Goal: Information Seeking & Learning: Learn about a topic

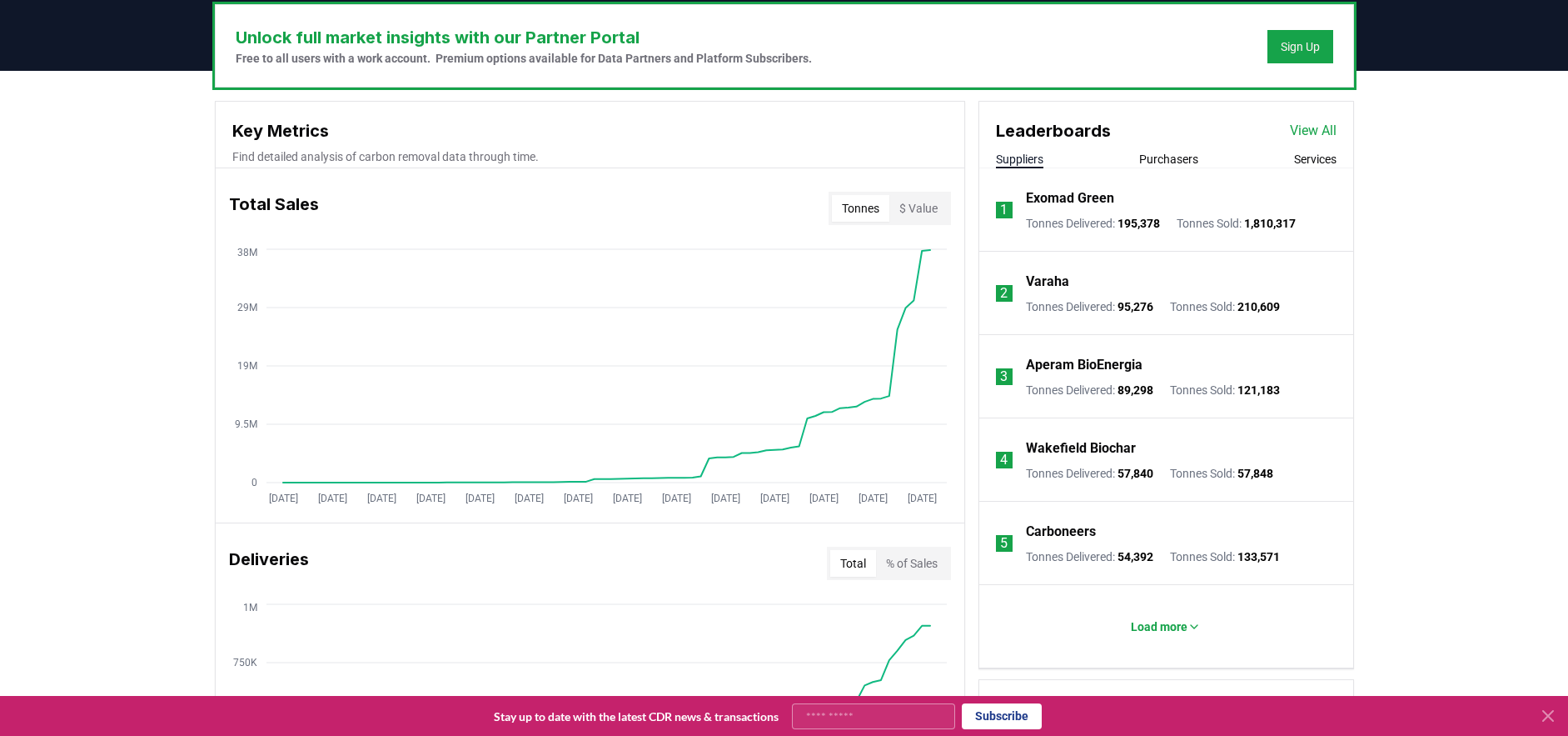
scroll to position [513, 0]
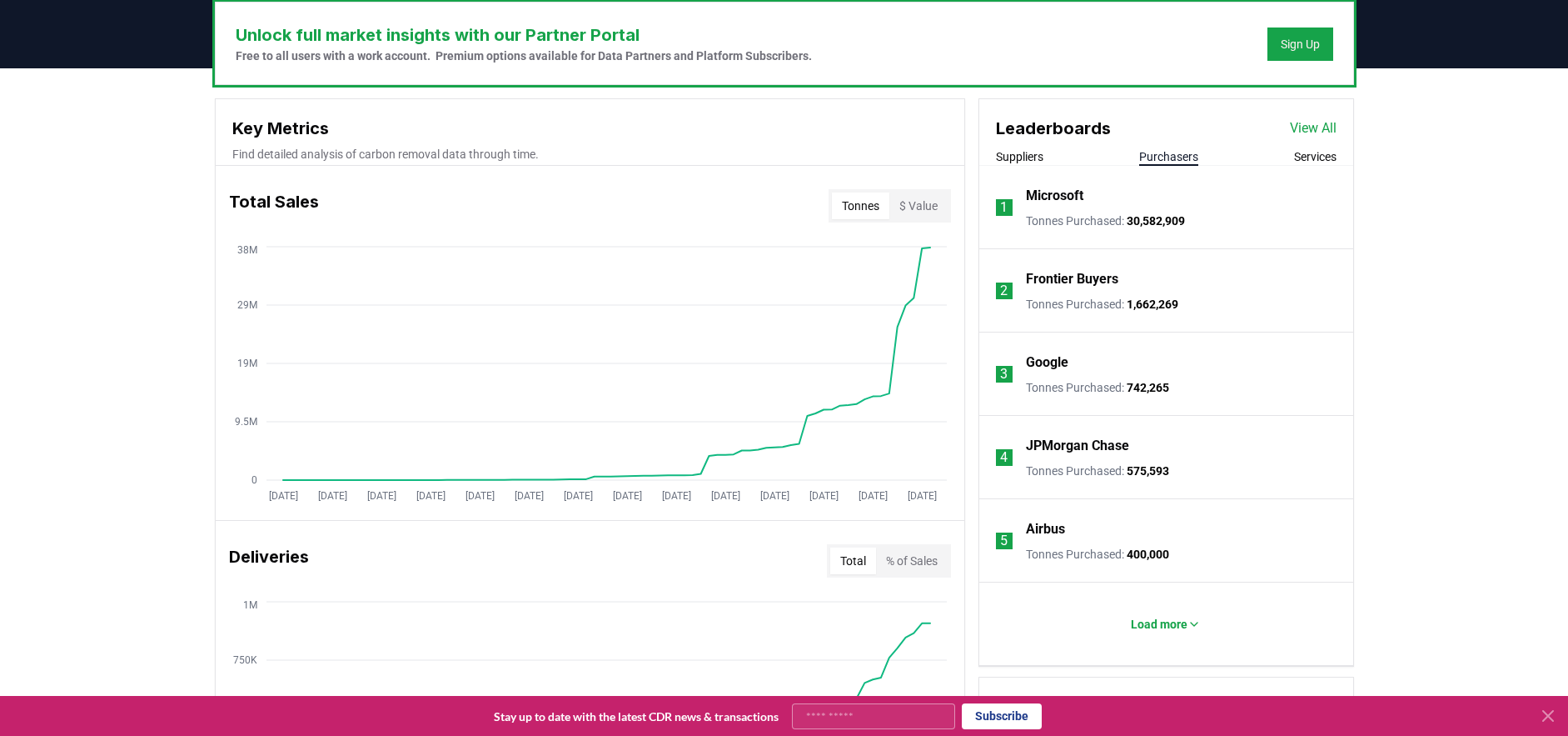
click at [1150, 159] on button "Purchasers" at bounding box center [1168, 156] width 59 height 16
click at [1303, 159] on button "Services" at bounding box center [1315, 156] width 43 height 16
click at [1163, 159] on button "Purchasers" at bounding box center [1168, 156] width 59 height 16
click at [1047, 155] on div "Suppliers Purchasers Services" at bounding box center [1166, 157] width 374 height 17
click at [1025, 159] on button "Suppliers" at bounding box center [1019, 156] width 47 height 16
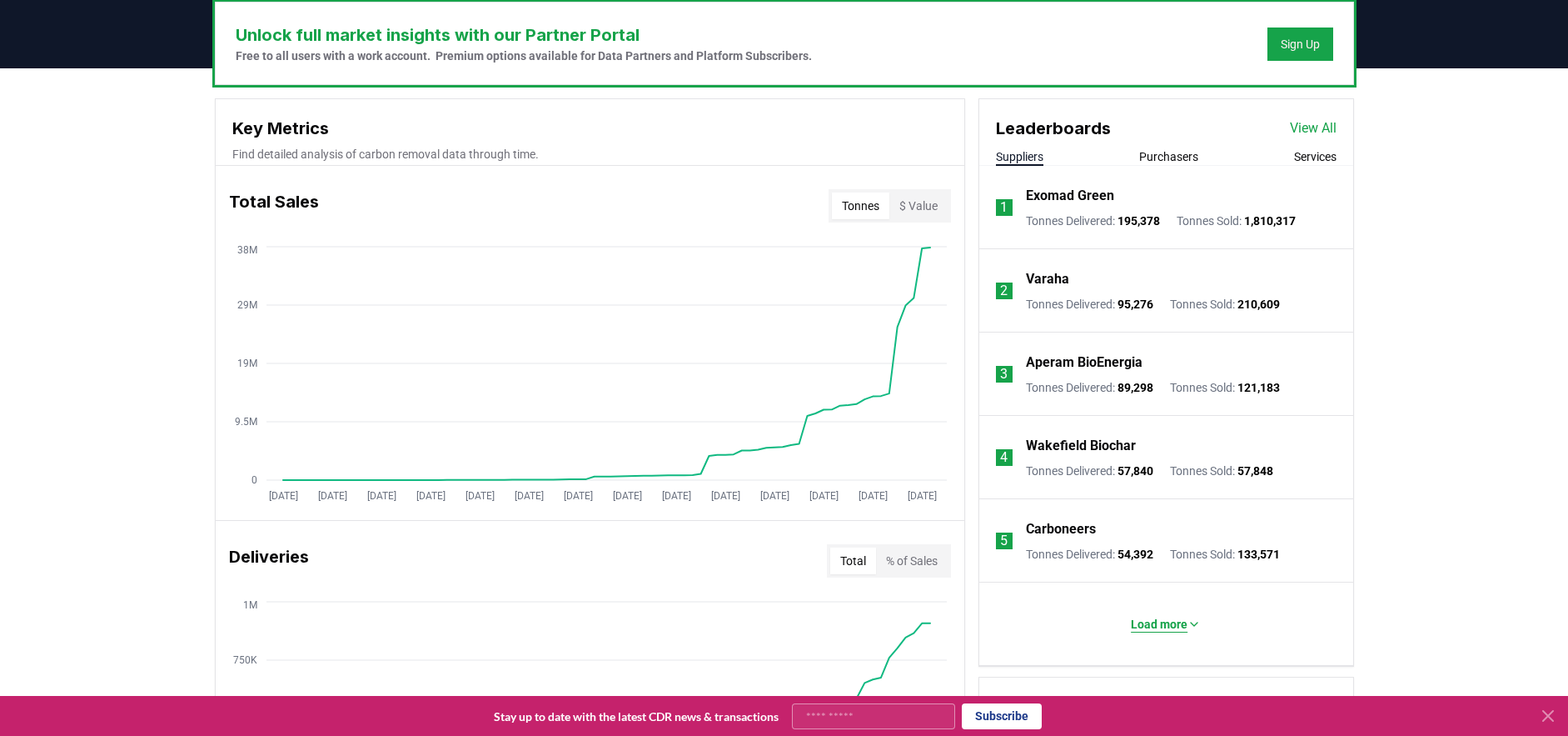
click at [1142, 624] on p "Load more" at bounding box center [1160, 624] width 57 height 16
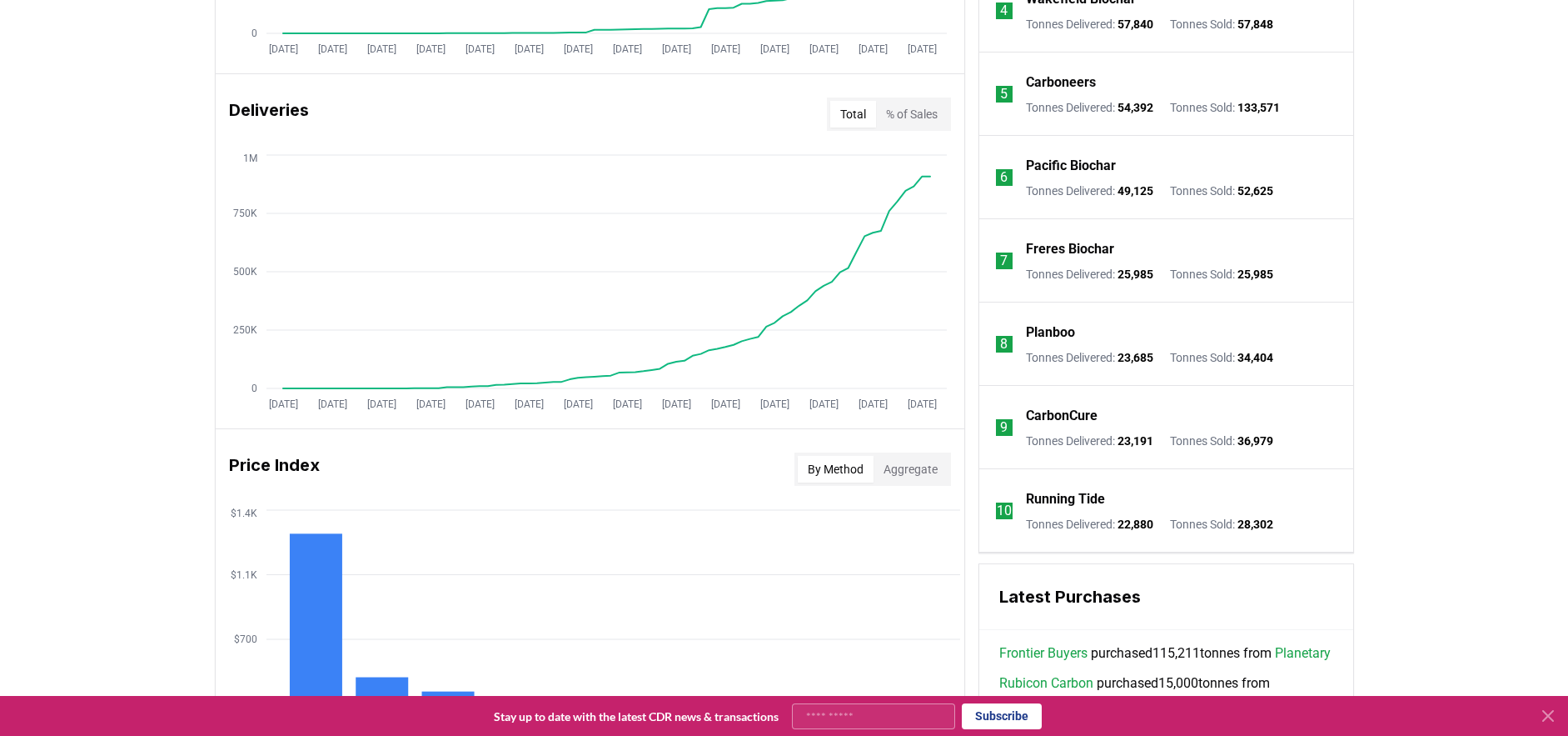
scroll to position [958, 0]
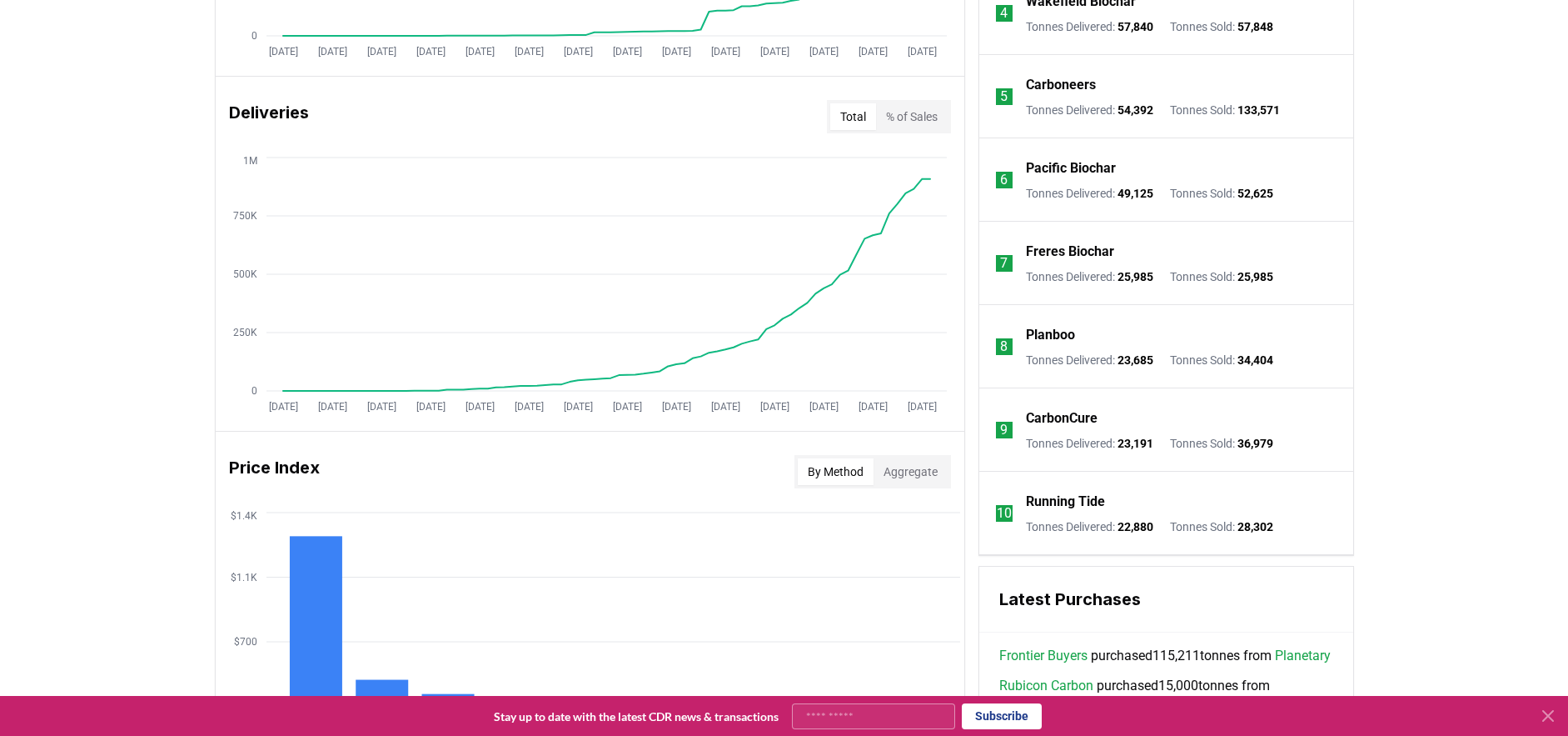
click at [927, 121] on button "% of Sales" at bounding box center [912, 117] width 72 height 27
click at [839, 116] on button "Total" at bounding box center [853, 117] width 45 height 27
click at [911, 112] on button "% of Sales" at bounding box center [912, 117] width 72 height 27
click at [852, 116] on button "Total" at bounding box center [853, 117] width 45 height 27
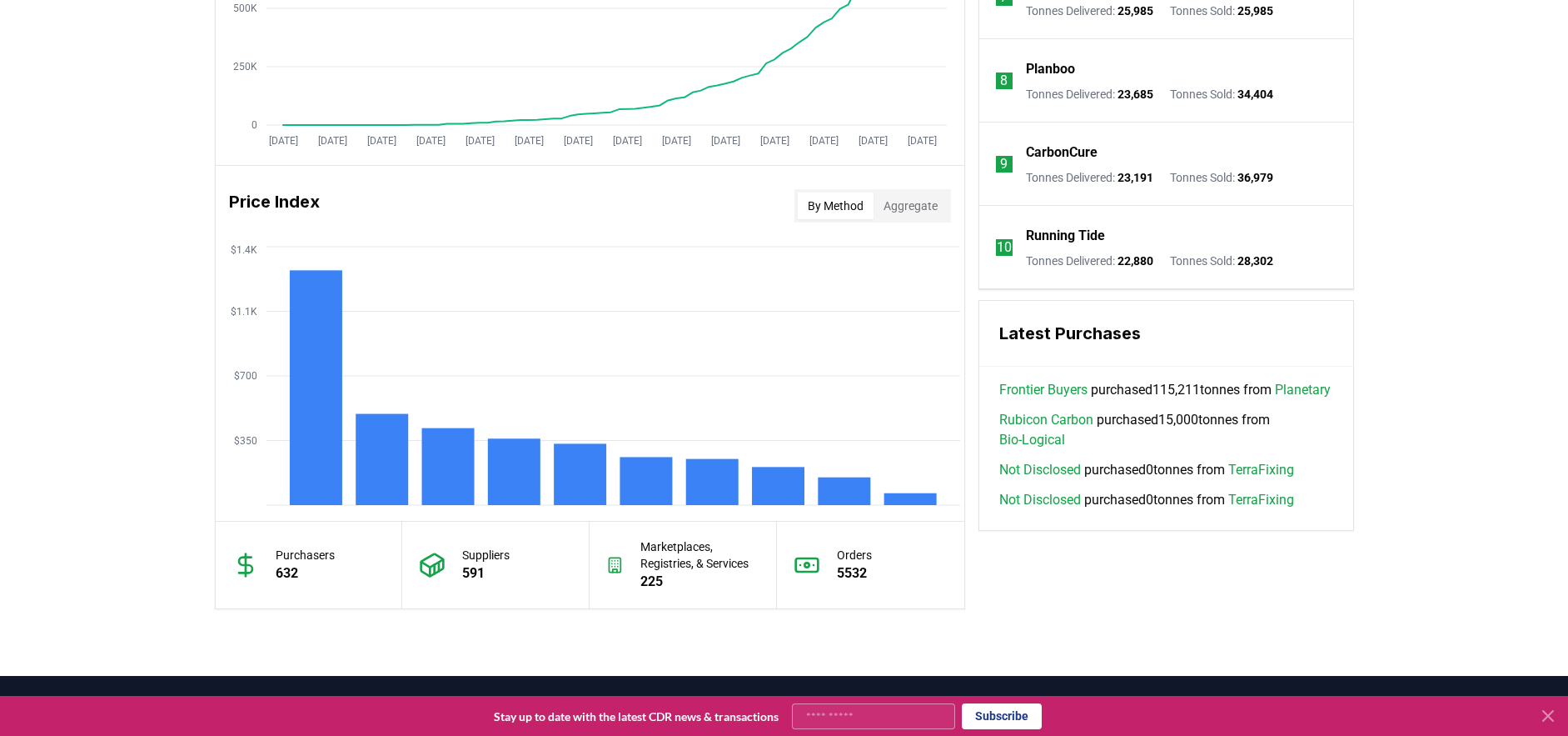
scroll to position [1216, 0]
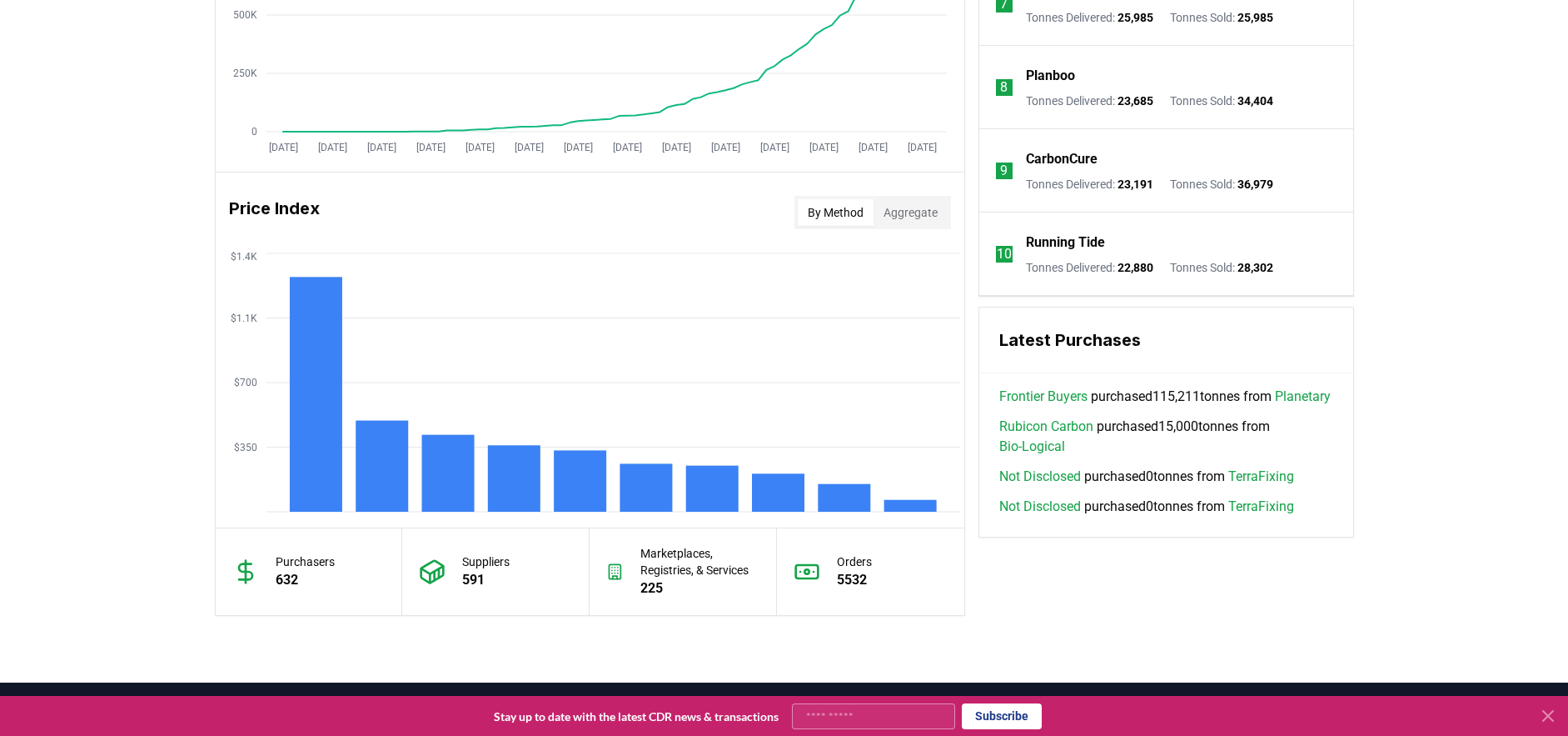
click at [901, 213] on button "Aggregate" at bounding box center [911, 213] width 75 height 27
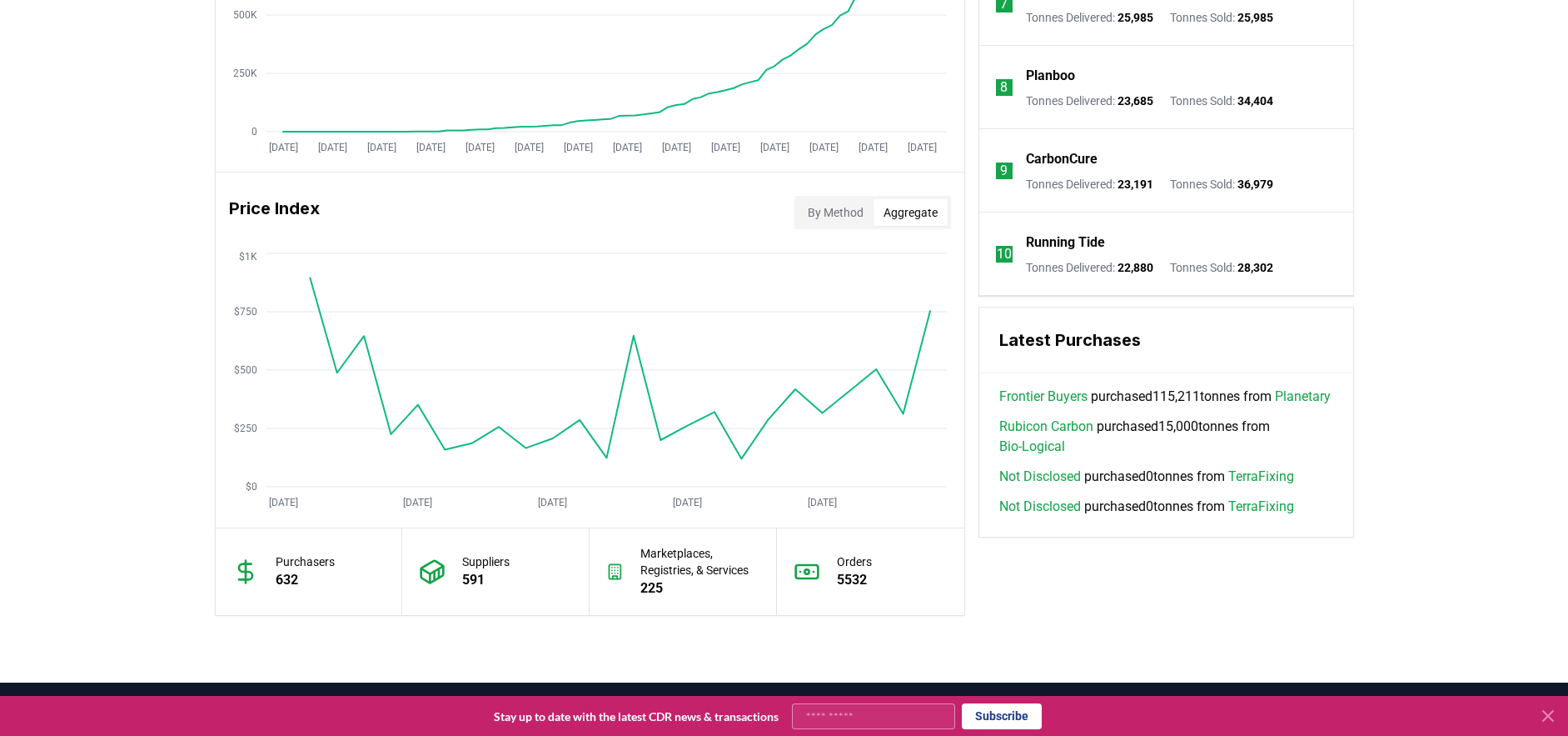
click at [830, 211] on button "By Method" at bounding box center [835, 213] width 75 height 27
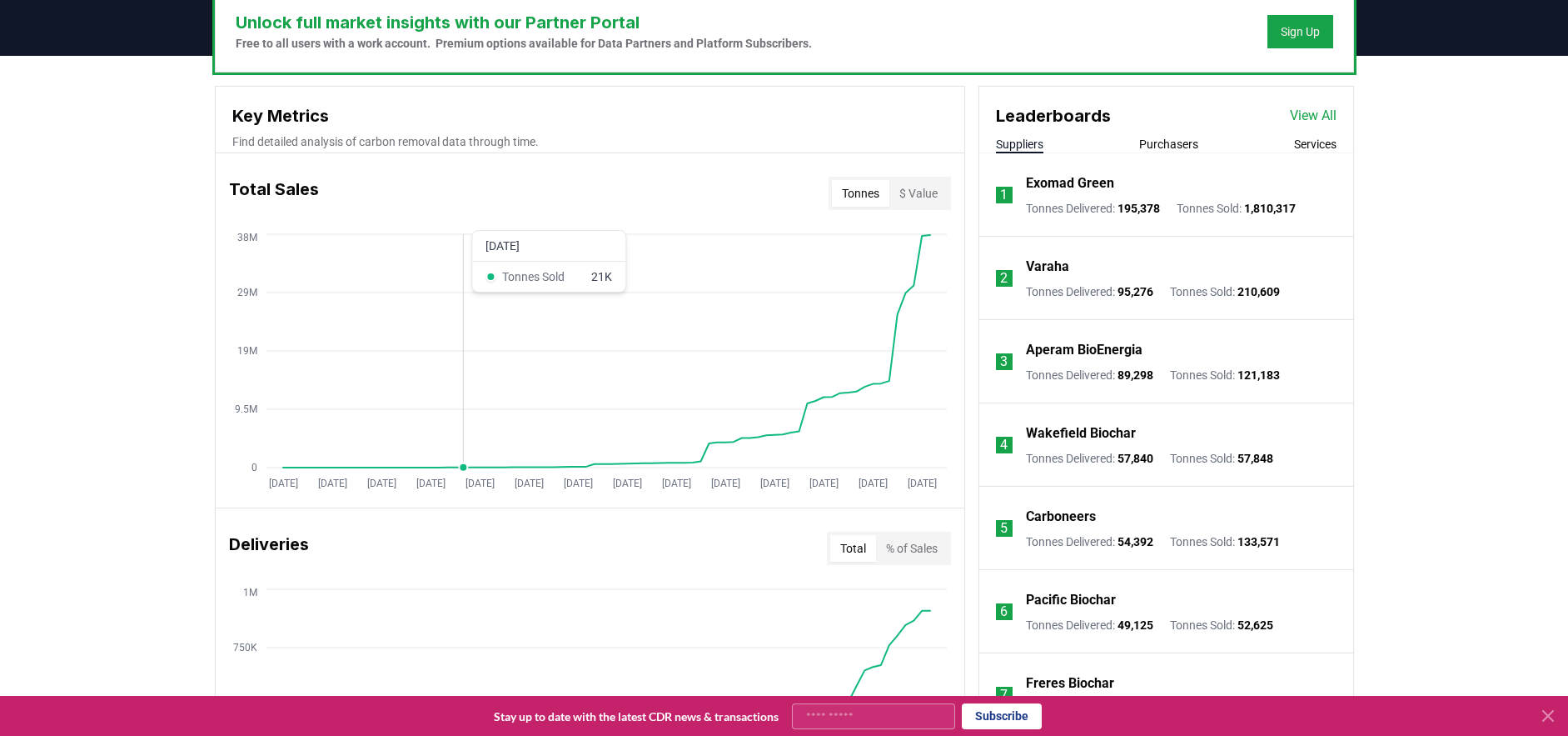
scroll to position [508, 0]
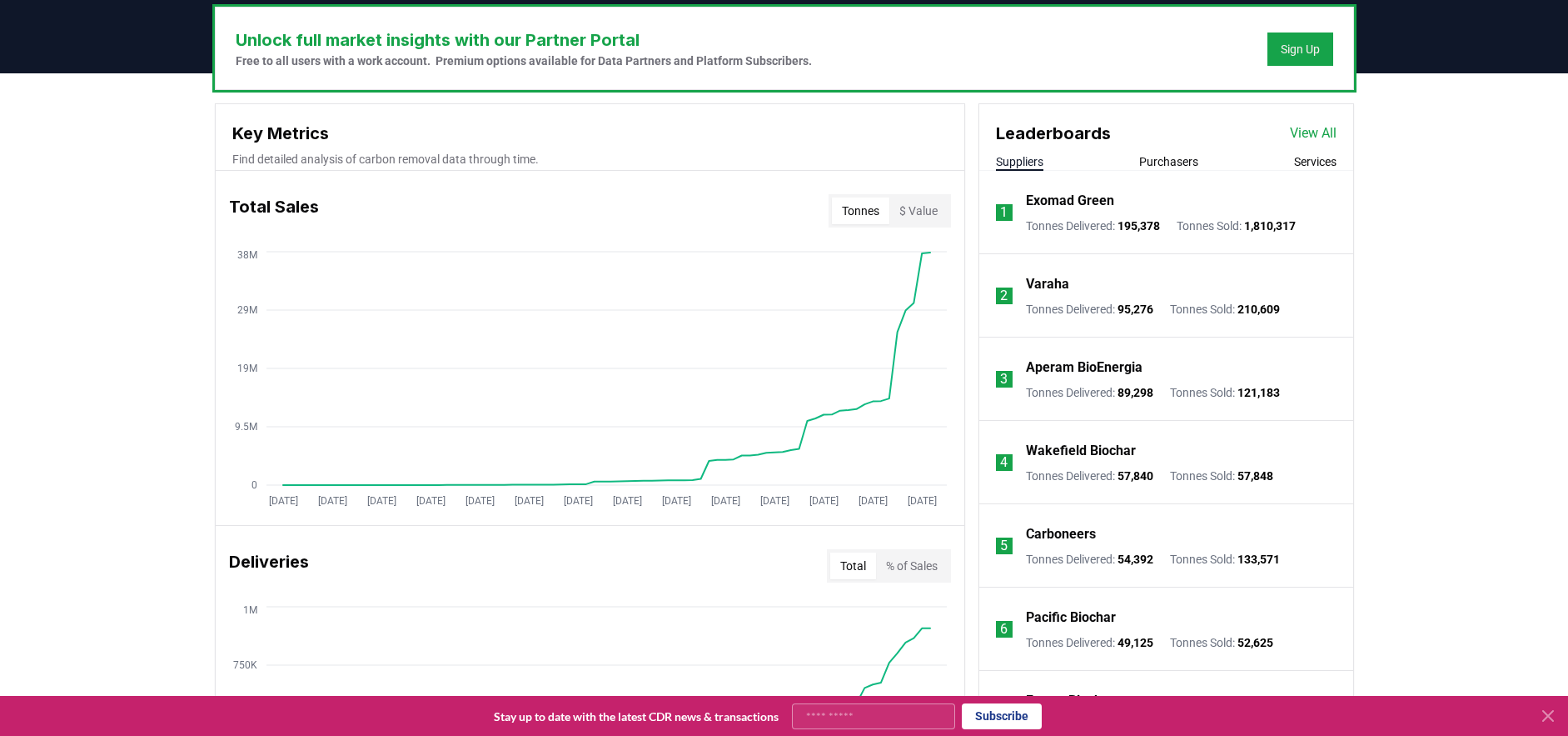
click at [931, 211] on button "$ Value" at bounding box center [919, 211] width 58 height 27
click at [869, 212] on button "Tonnes" at bounding box center [860, 211] width 57 height 27
click at [920, 205] on button "$ Value" at bounding box center [919, 211] width 58 height 27
click at [870, 209] on button "Tonnes" at bounding box center [860, 211] width 57 height 27
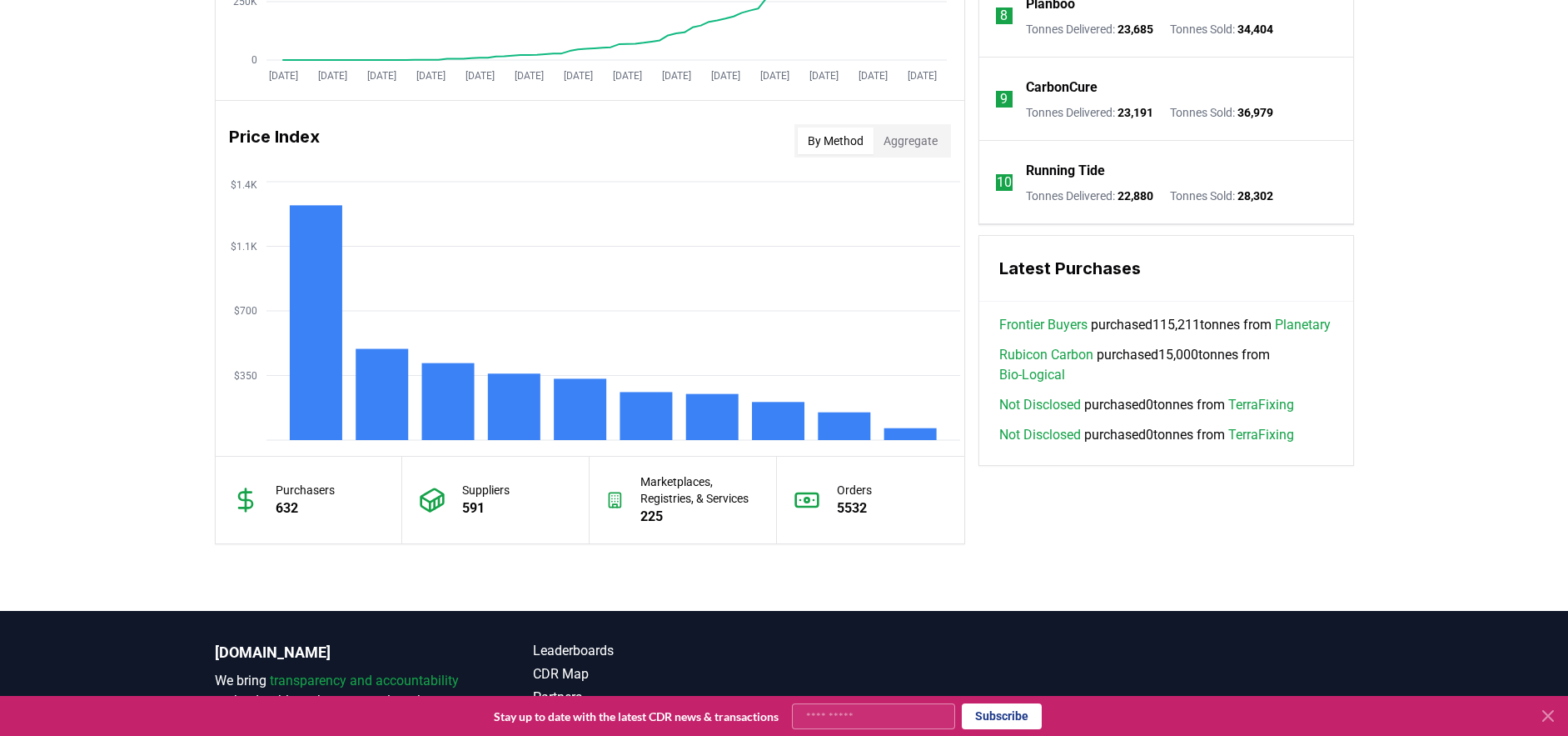
scroll to position [1407, 0]
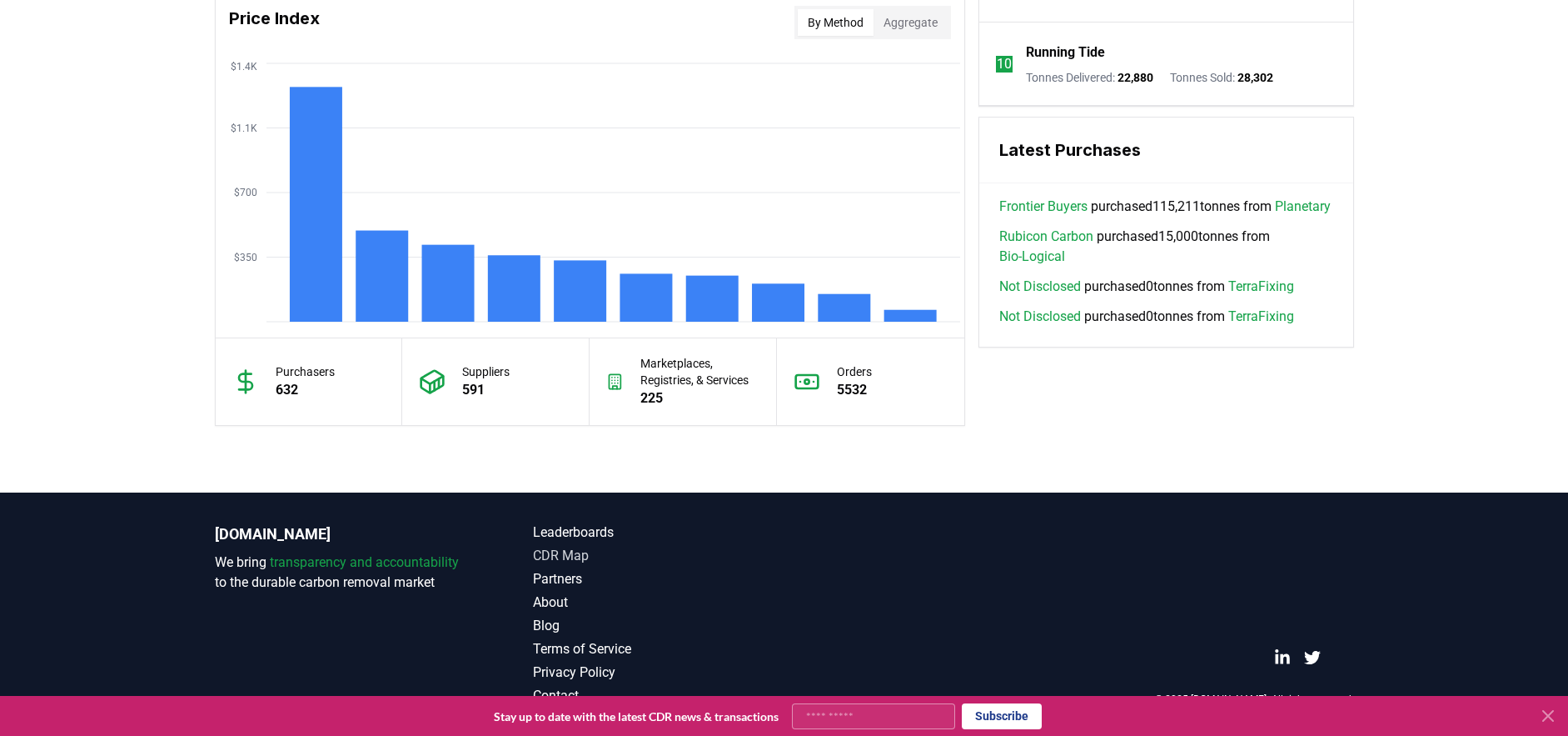
click at [569, 560] on link "CDR Map" at bounding box center [659, 556] width 252 height 20
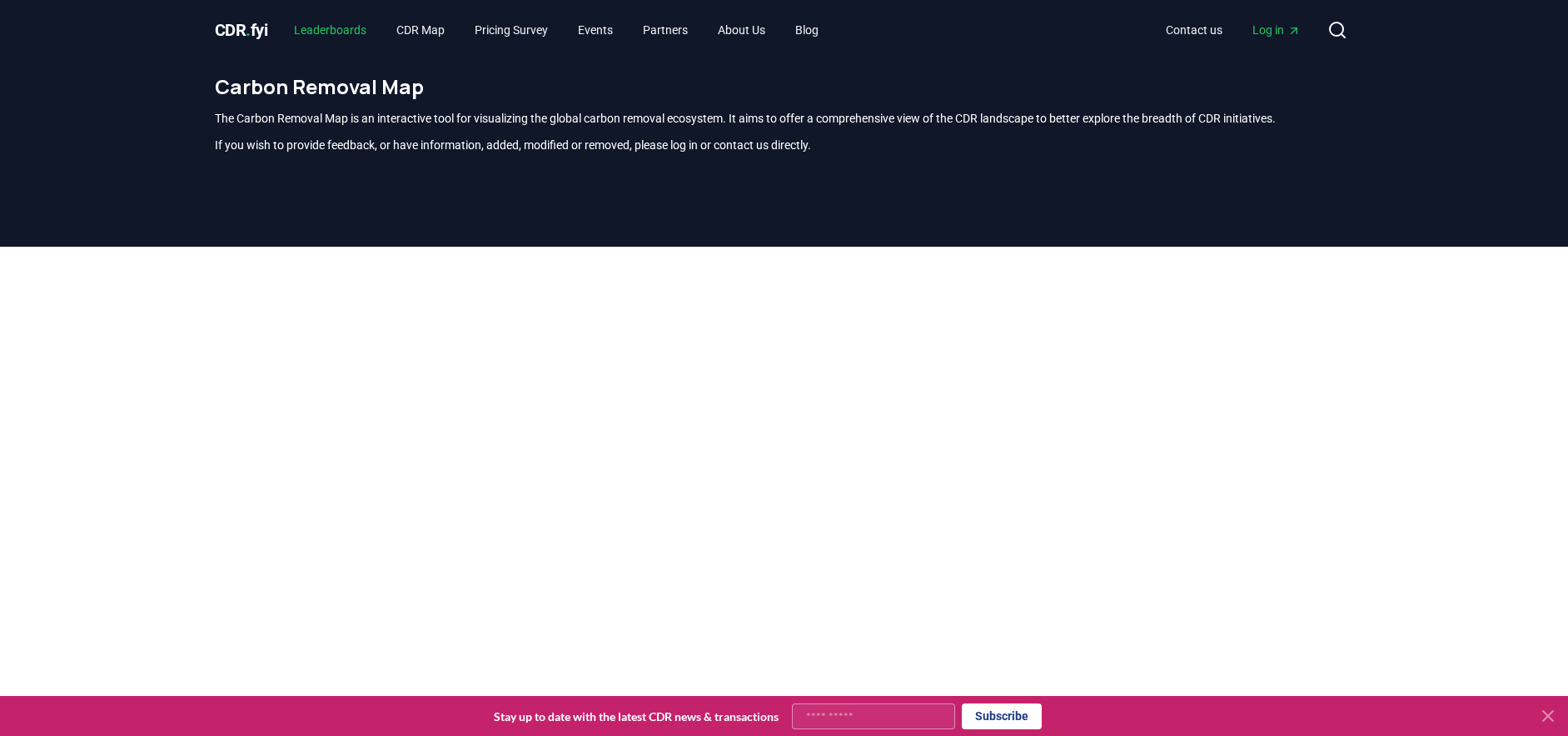
click at [351, 41] on link "Leaderboards" at bounding box center [330, 29] width 99 height 30
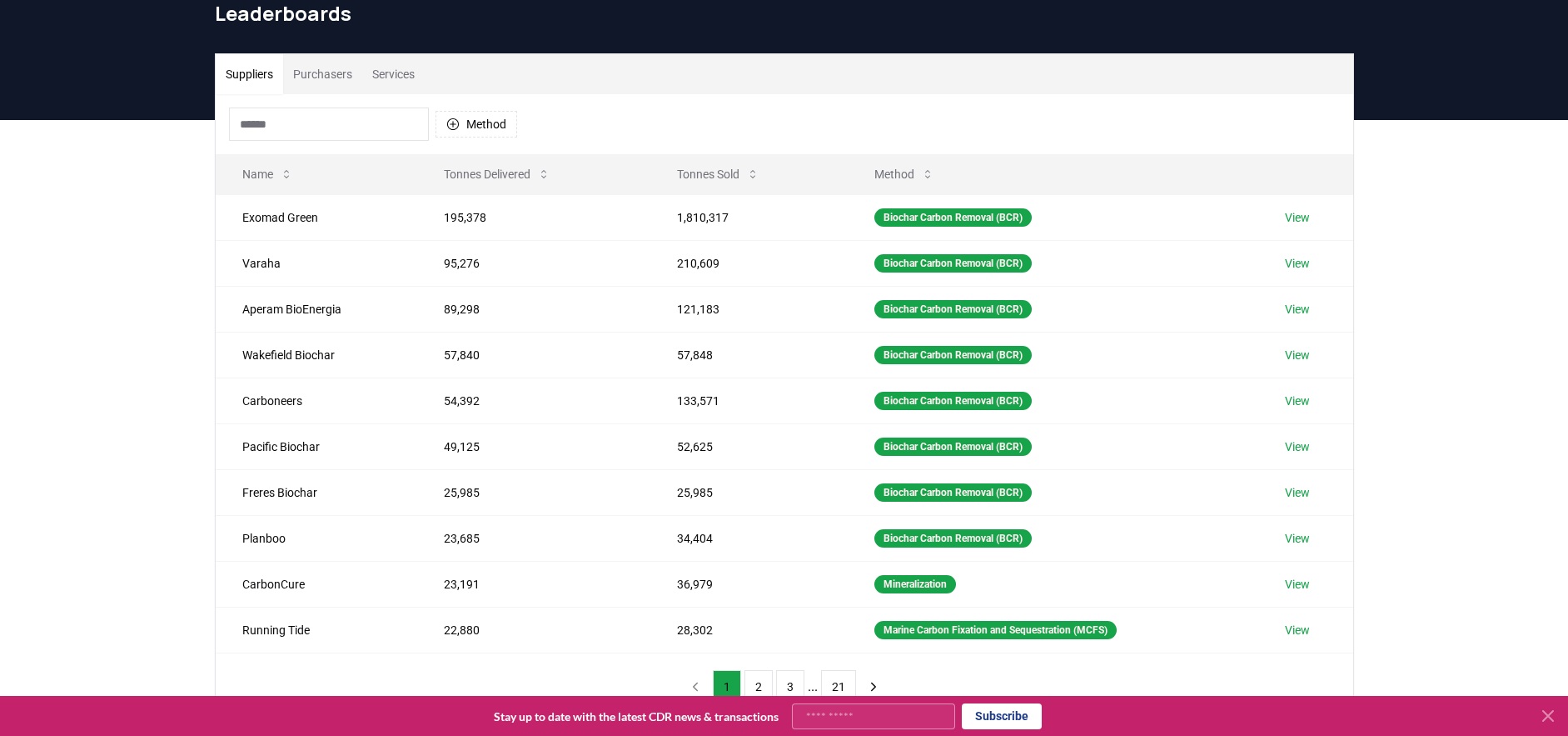
scroll to position [76, 0]
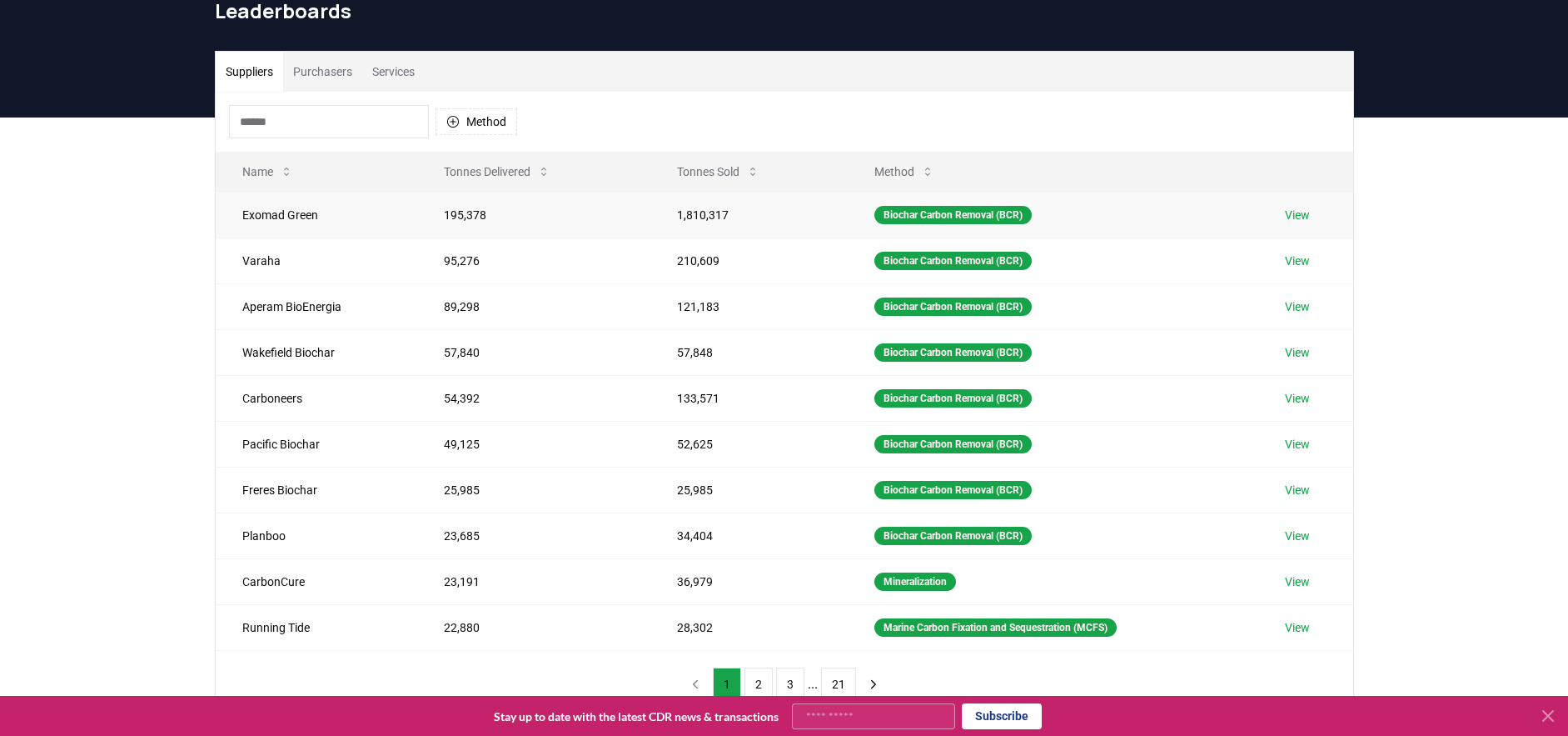
click at [296, 212] on td "Exomad Green" at bounding box center [317, 214] width 202 height 46
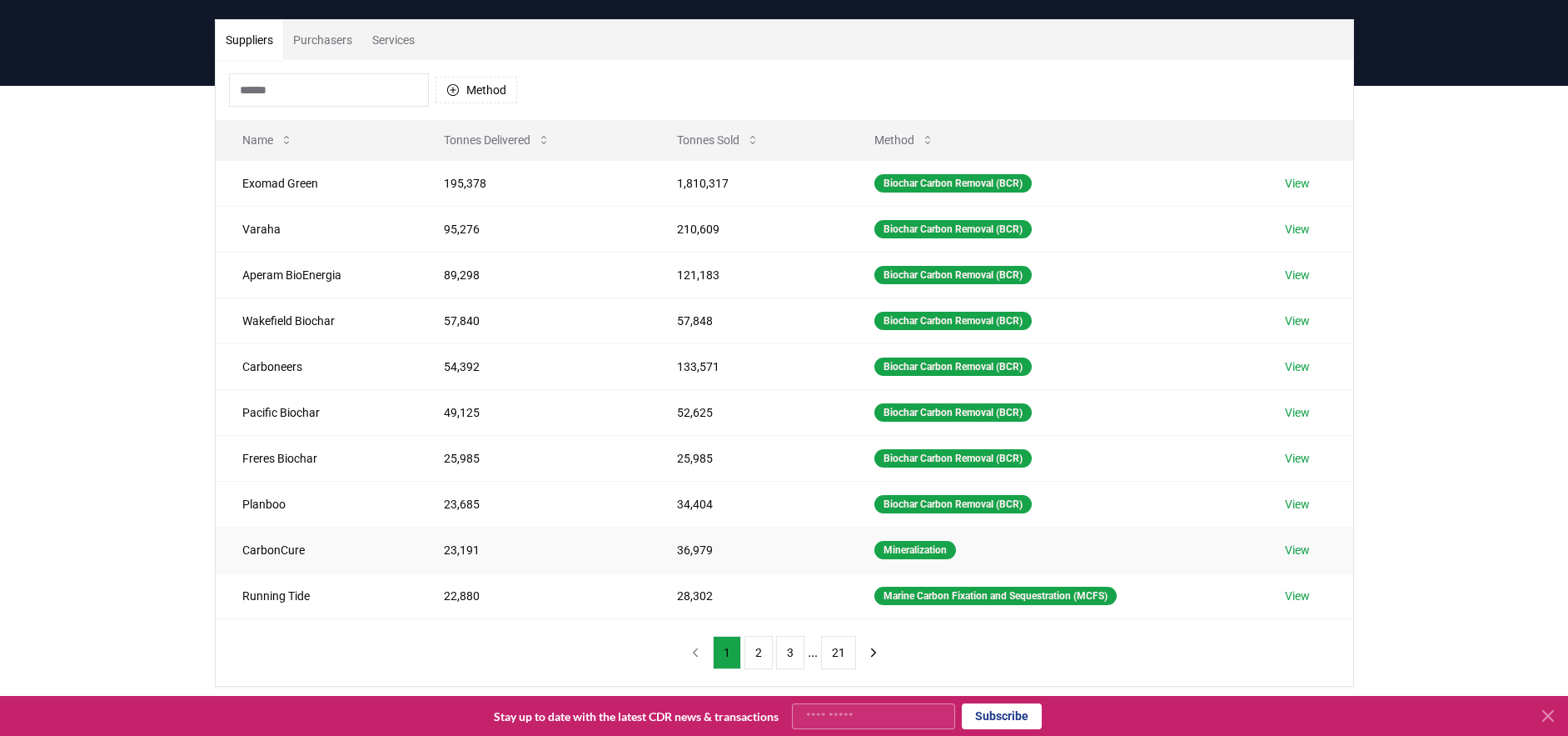
scroll to position [107, 0]
click at [1306, 185] on link "View" at bounding box center [1298, 184] width 25 height 16
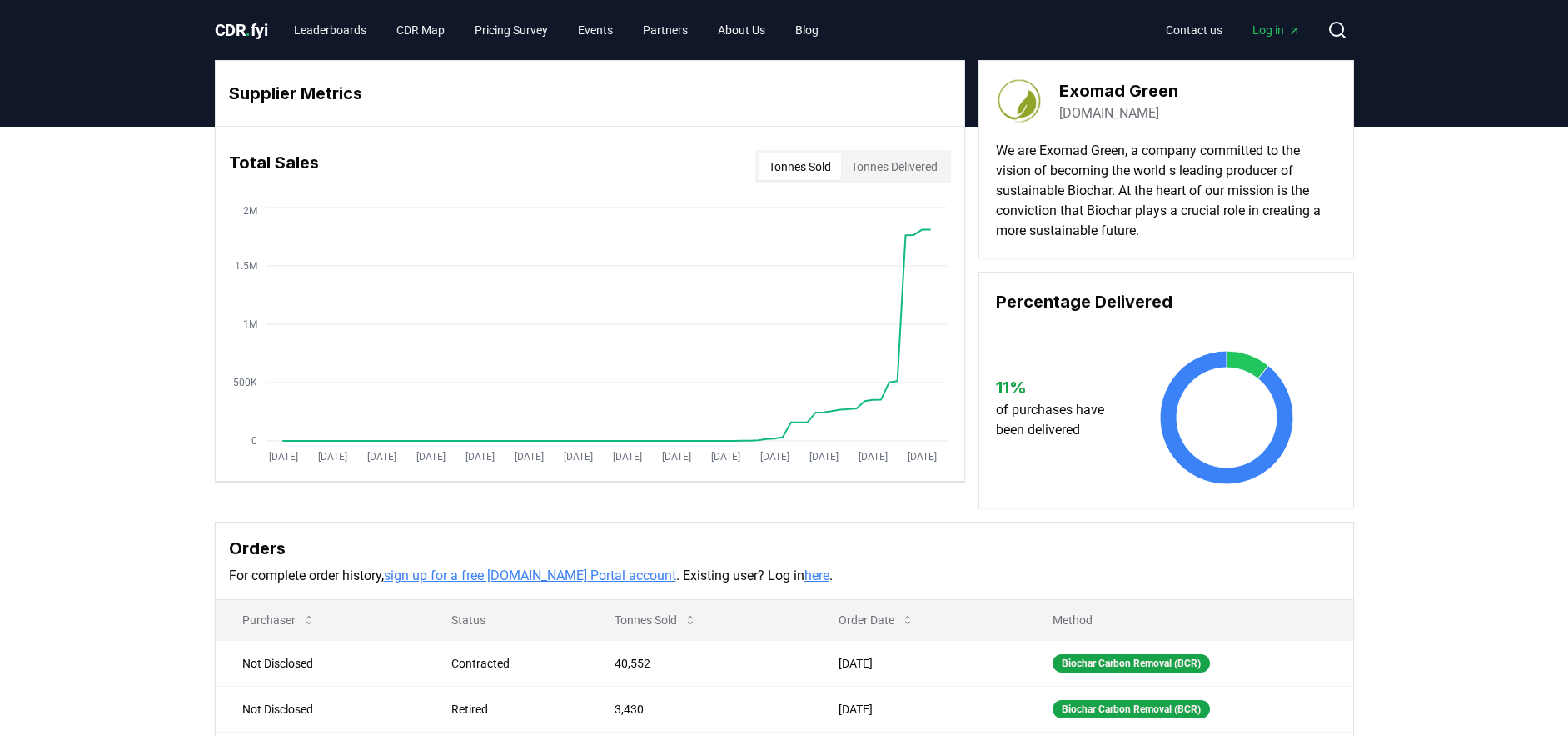
click at [860, 173] on button "Tonnes Delivered" at bounding box center [894, 167] width 106 height 27
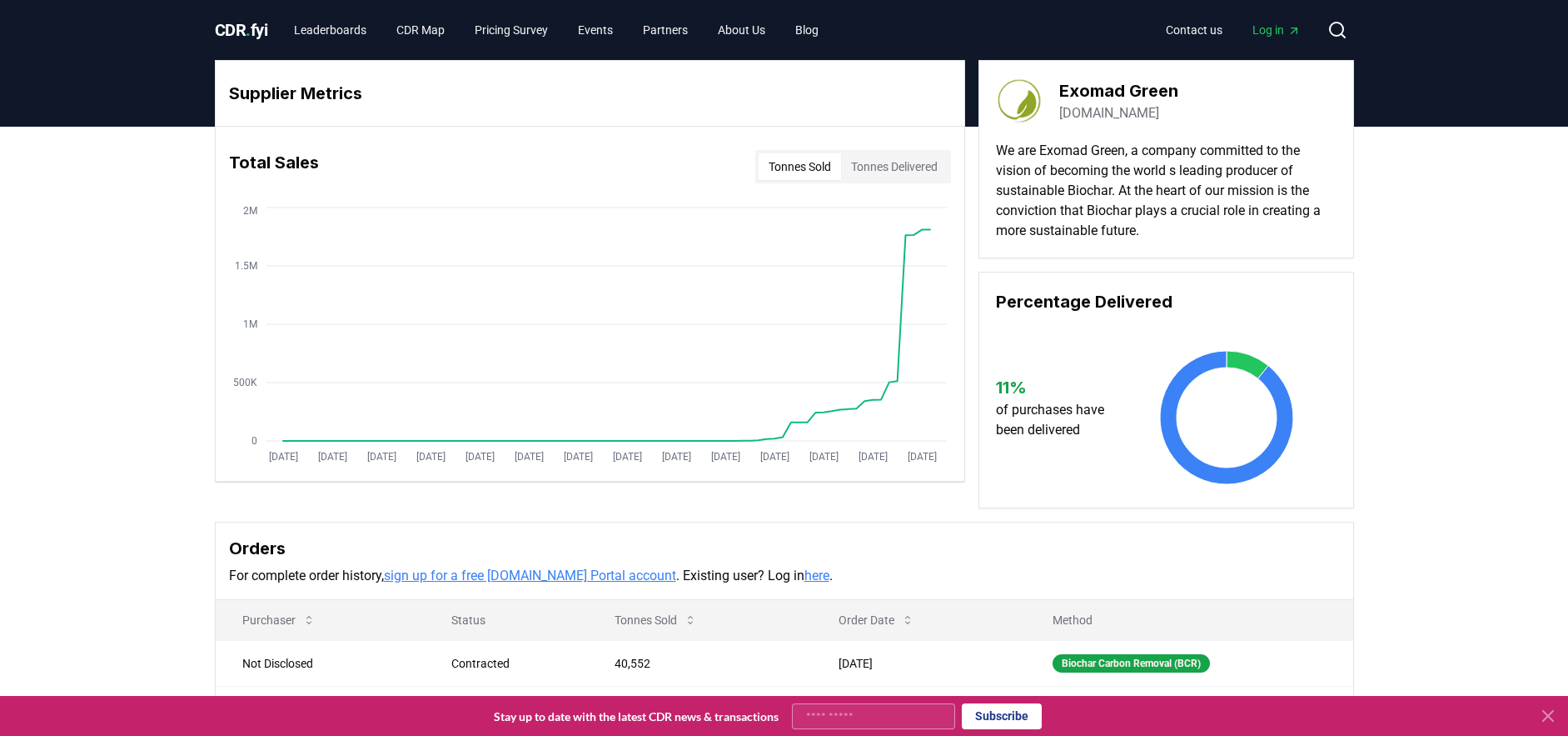
click at [824, 170] on button "Tonnes Sold" at bounding box center [799, 167] width 82 height 27
click at [869, 171] on button "Tonnes Delivered" at bounding box center [894, 167] width 106 height 27
click at [829, 170] on button "Tonnes Sold" at bounding box center [799, 167] width 82 height 27
click at [543, 27] on link "Pricing Survey" at bounding box center [511, 29] width 100 height 30
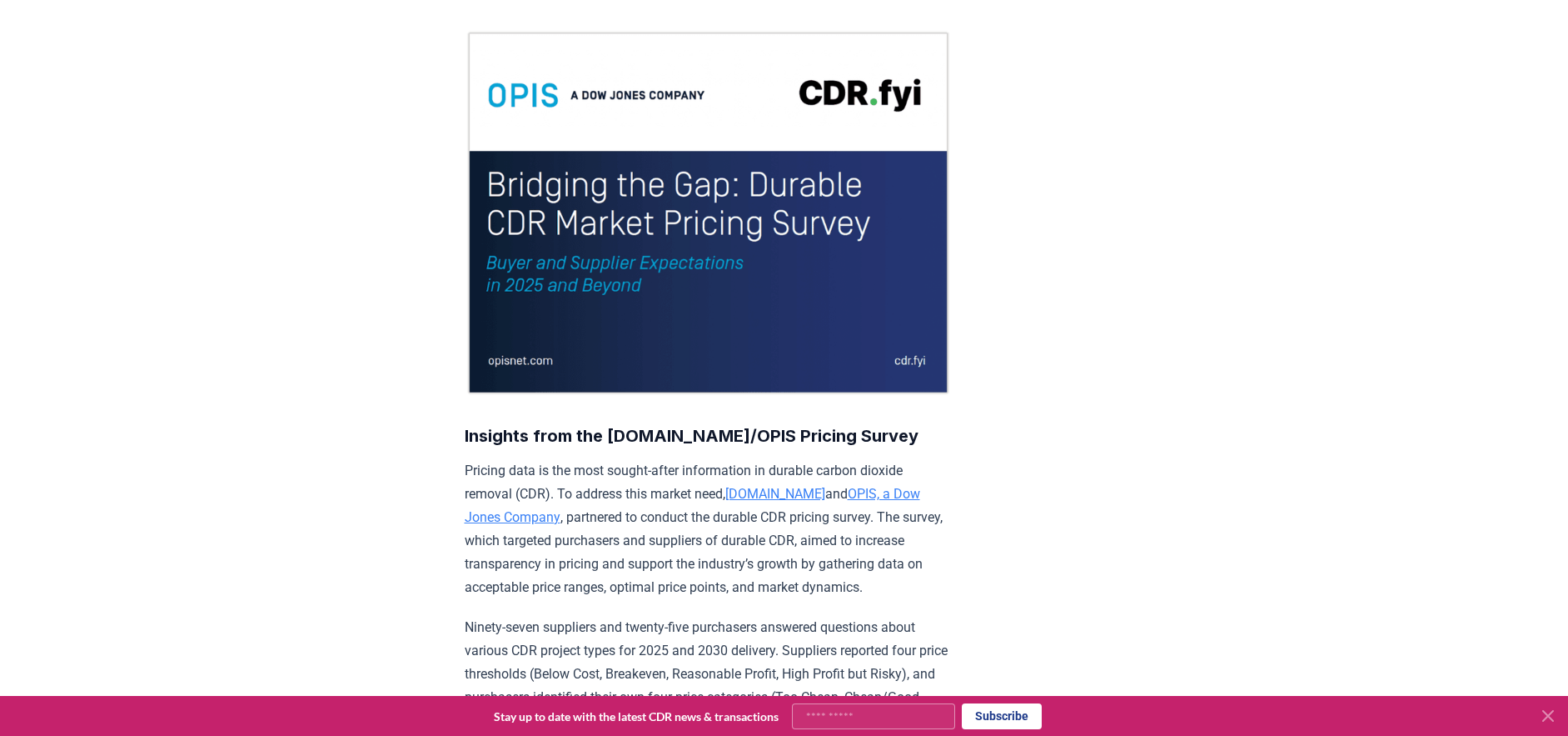
scroll to position [220, 0]
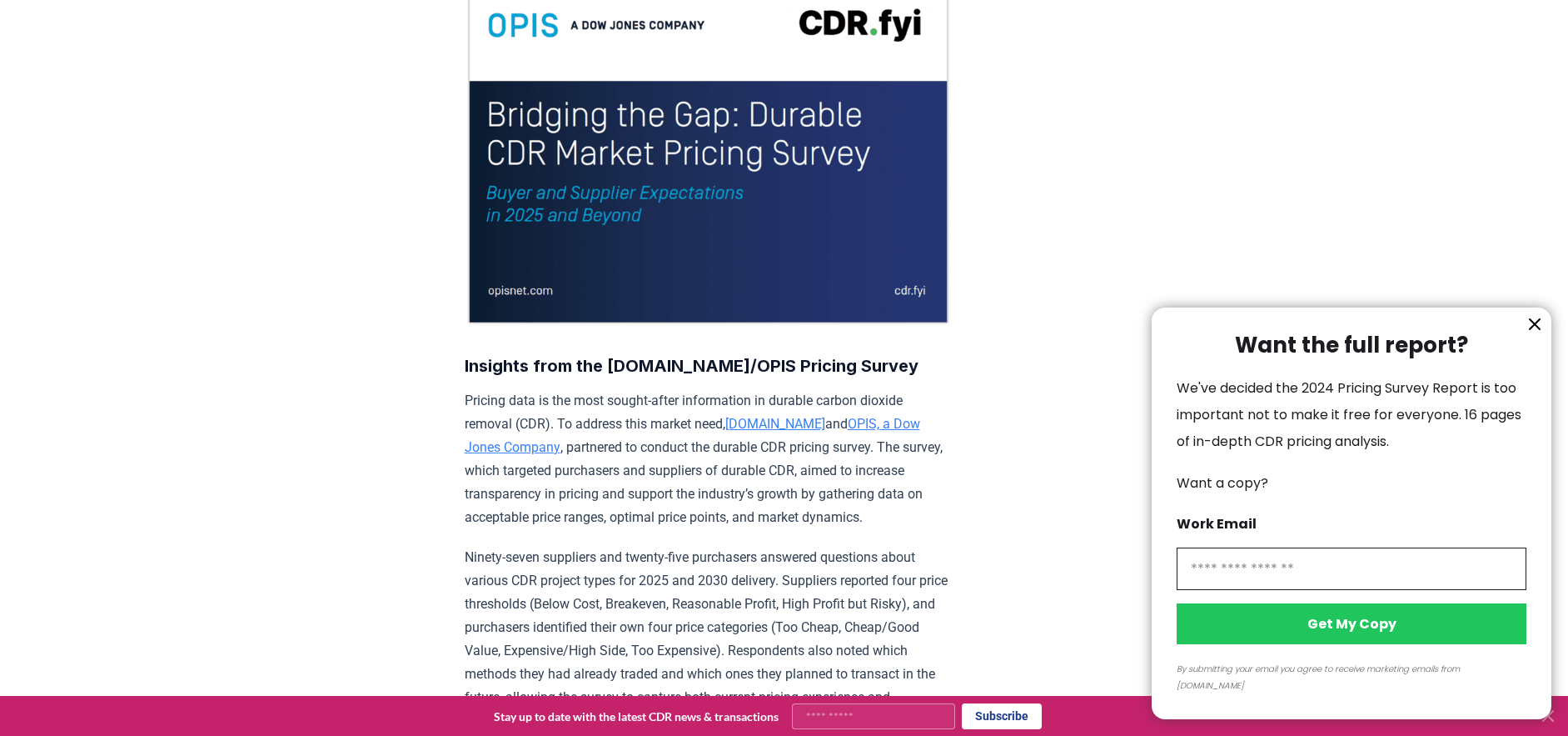
click at [1536, 334] on icon "information" at bounding box center [1535, 323] width 20 height 20
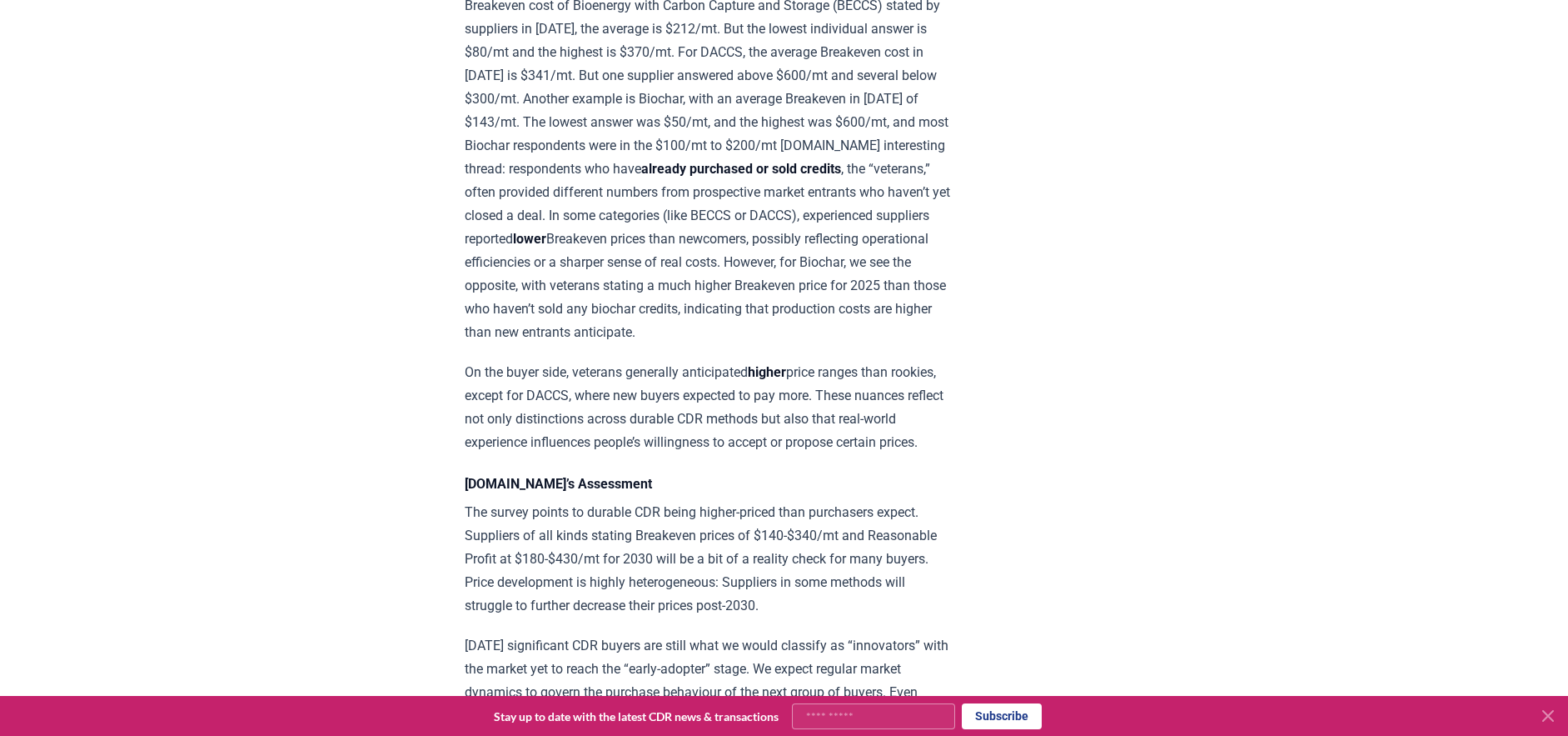
scroll to position [2028, 0]
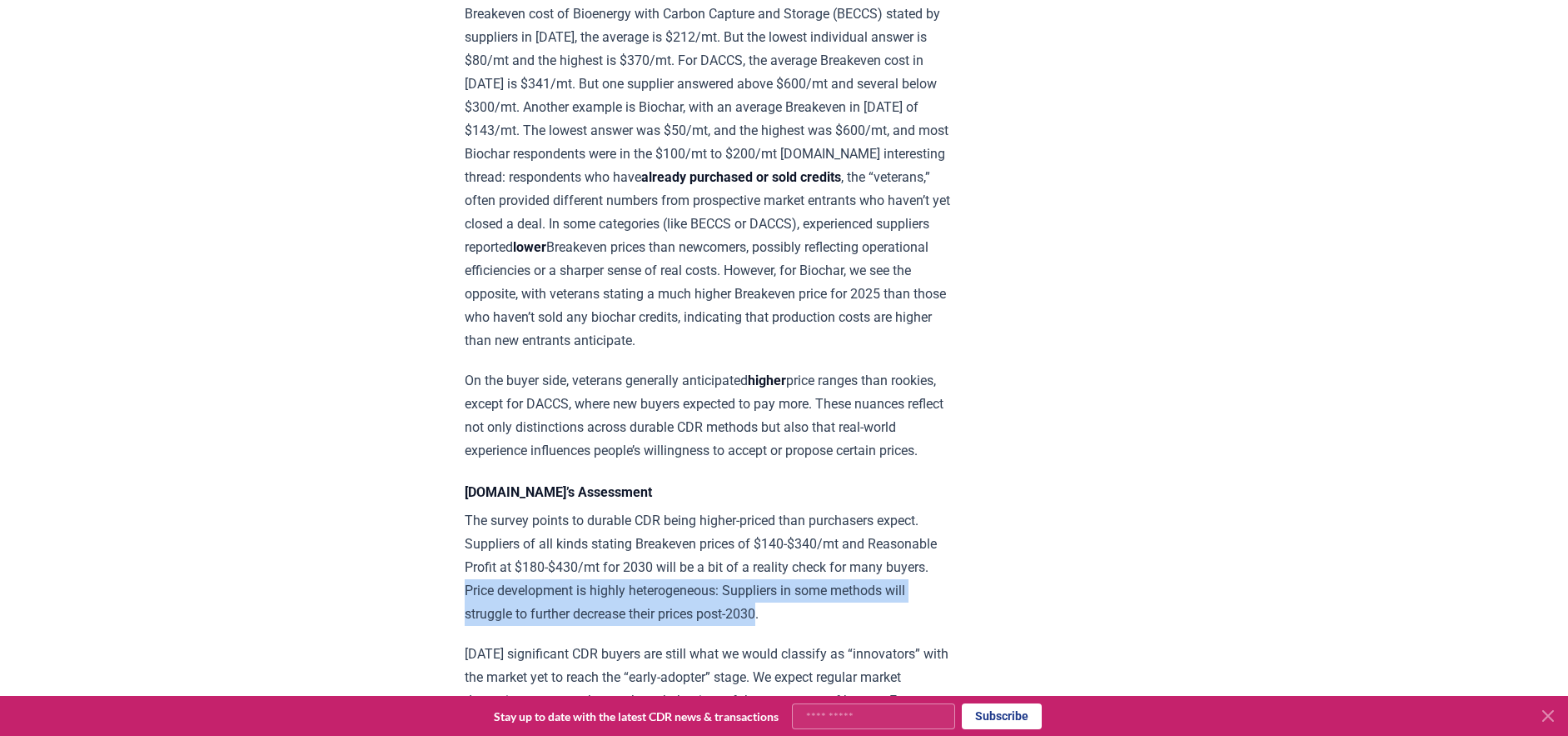
drag, startPoint x: 895, startPoint y: 375, endPoint x: 569, endPoint y: 415, distance: 328.4
click at [569, 509] on p "The survey points to durable CDR being higher-priced than purchasers expect. Su…" at bounding box center [708, 567] width 487 height 116
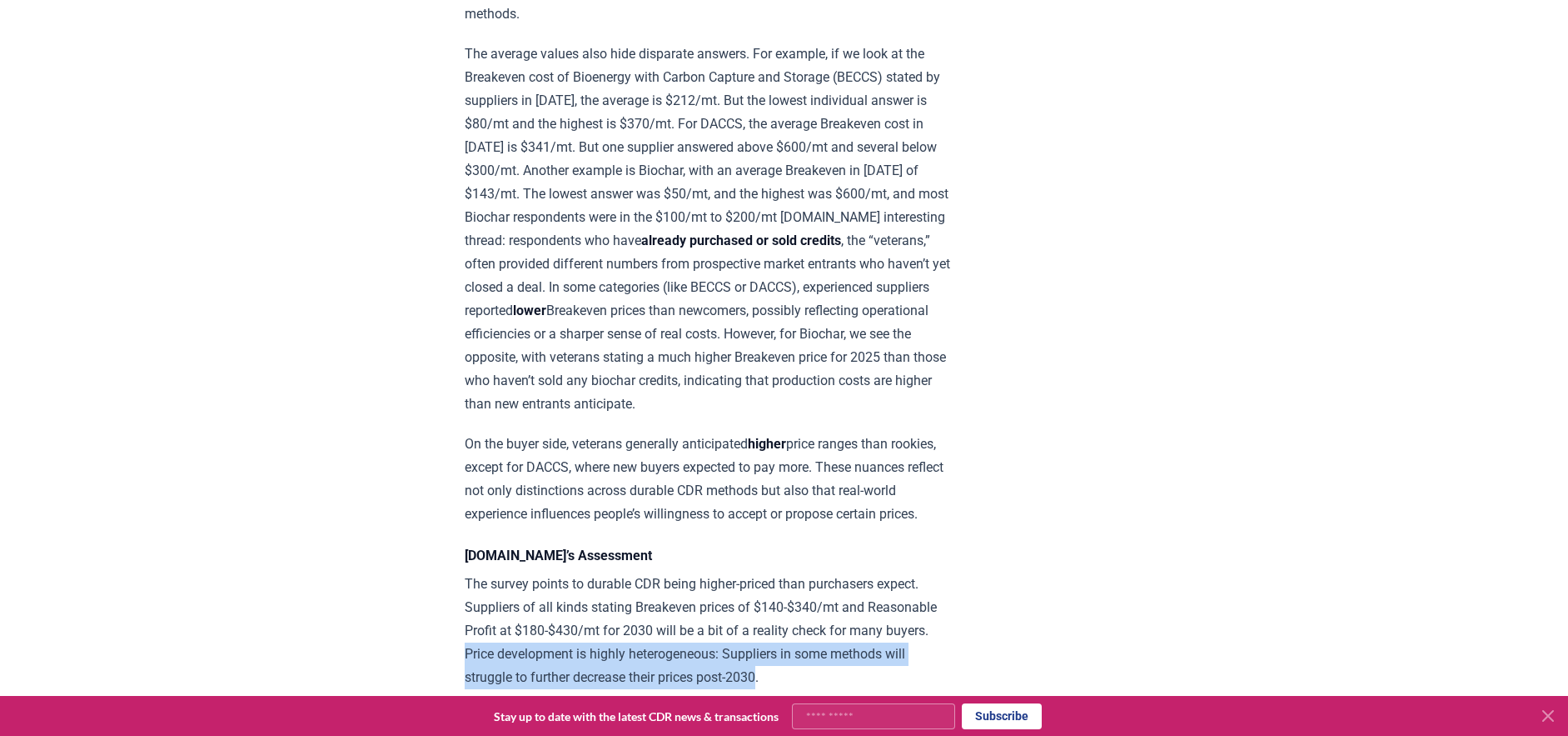
scroll to position [1961, 0]
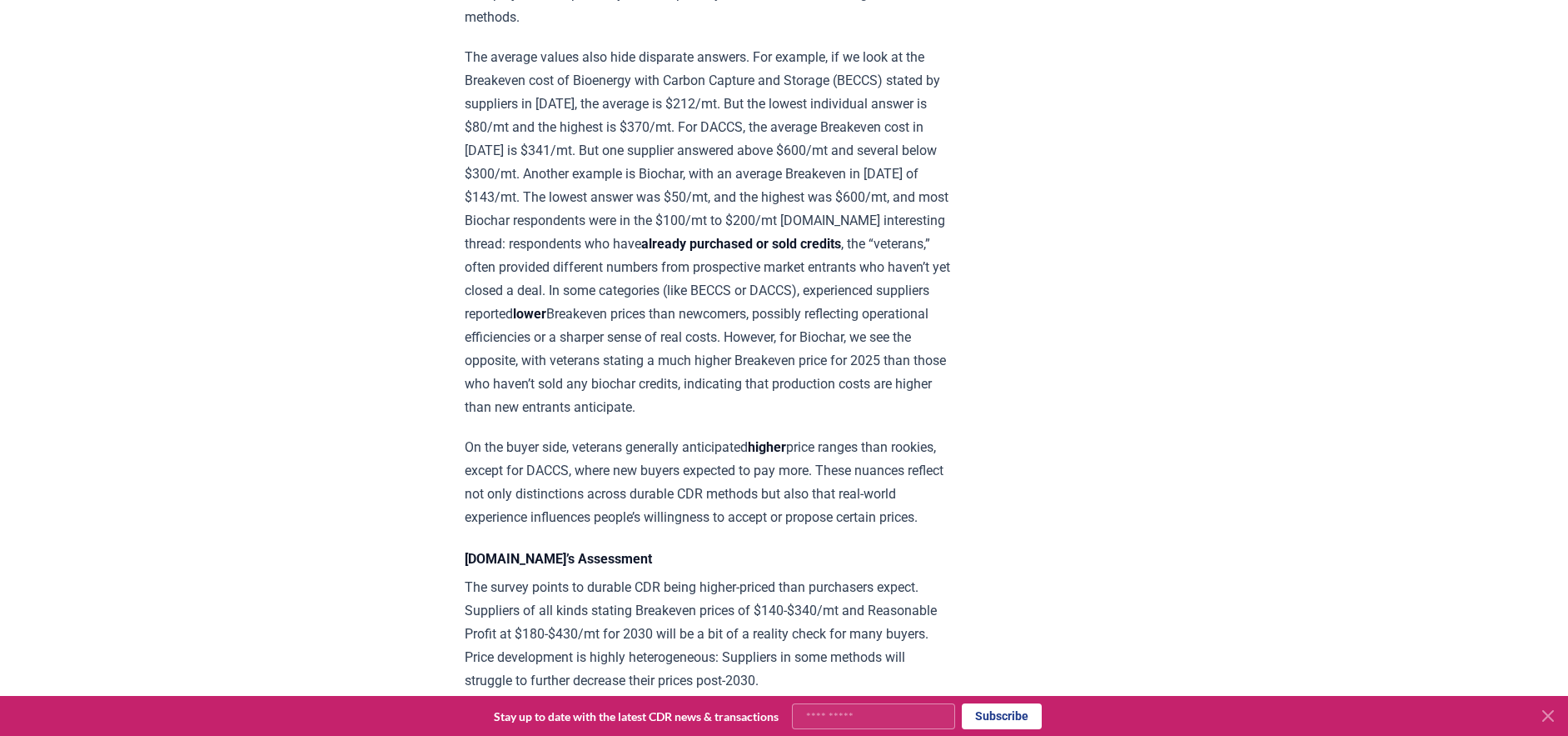
click at [725, 436] on p "On the buyer side, veterans generally anticipated higher price ranges than rook…" at bounding box center [708, 482] width 487 height 93
